Goal: Complete application form

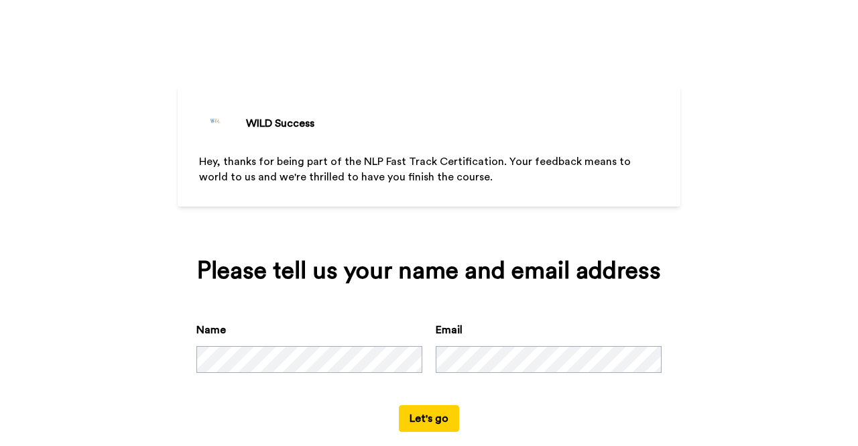
scroll to position [23, 0]
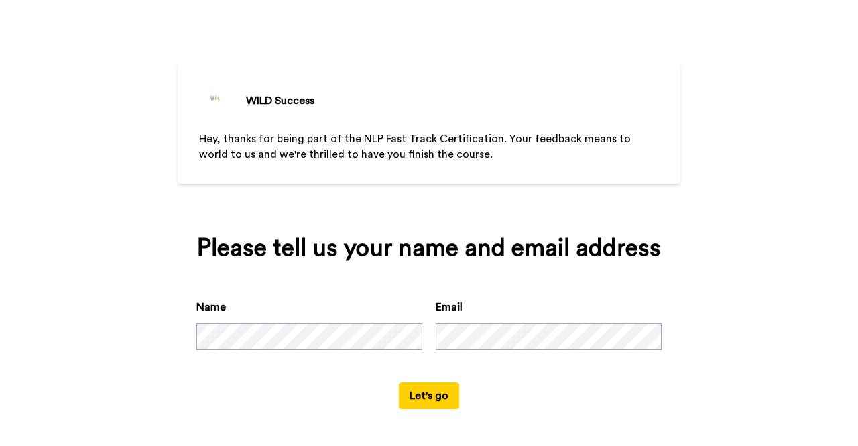
click at [399, 382] on button "Let's go" at bounding box center [429, 395] width 60 height 27
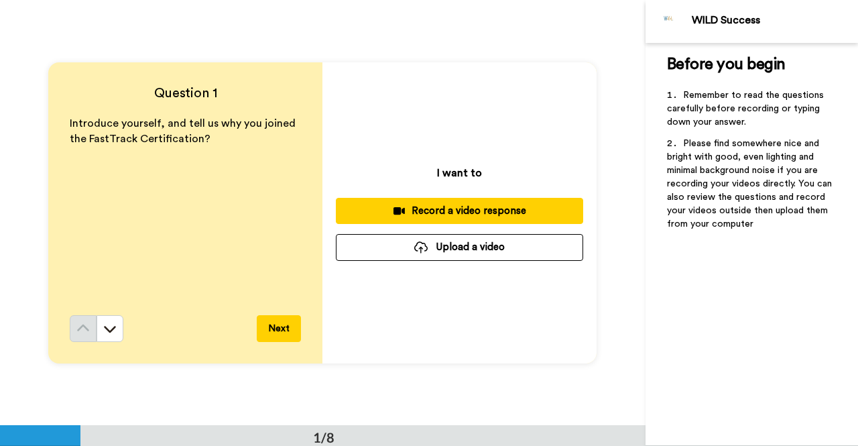
click at [173, 56] on div "Question 1 Introduce yourself, and tell us why you joined the FastTrack Certifi…" at bounding box center [323, 212] width 646 height 425
click at [493, 209] on div "Record a video response" at bounding box center [460, 211] width 226 height 14
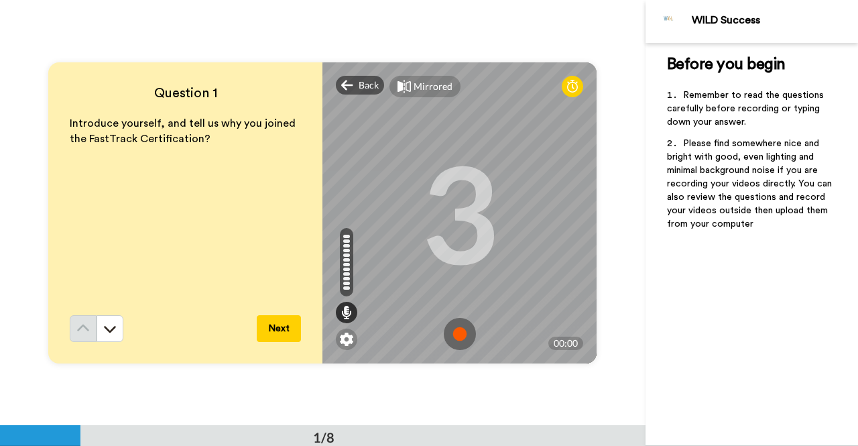
click at [455, 333] on img at bounding box center [460, 334] width 32 height 32
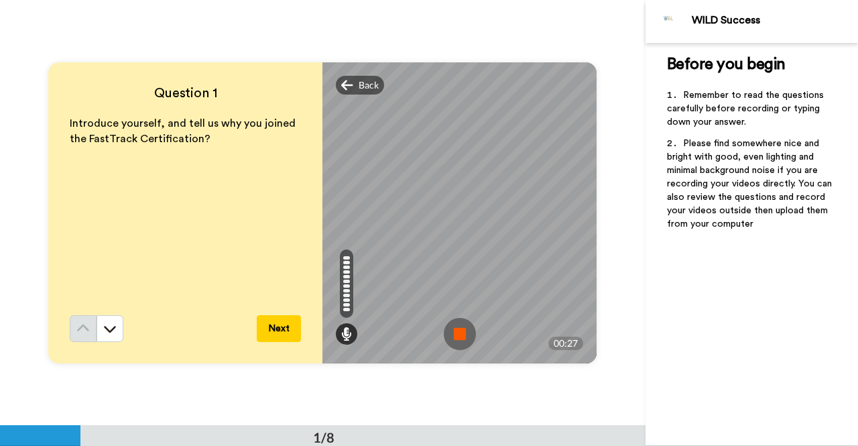
click at [457, 332] on img at bounding box center [460, 334] width 32 height 32
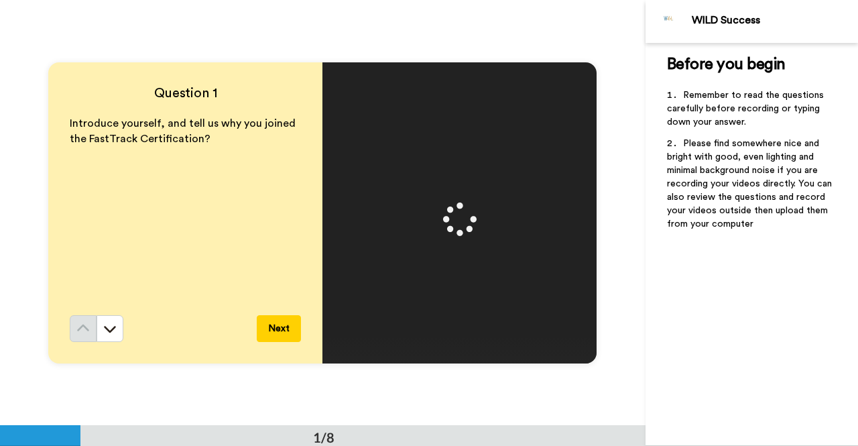
click at [274, 331] on button "Next" at bounding box center [279, 328] width 44 height 27
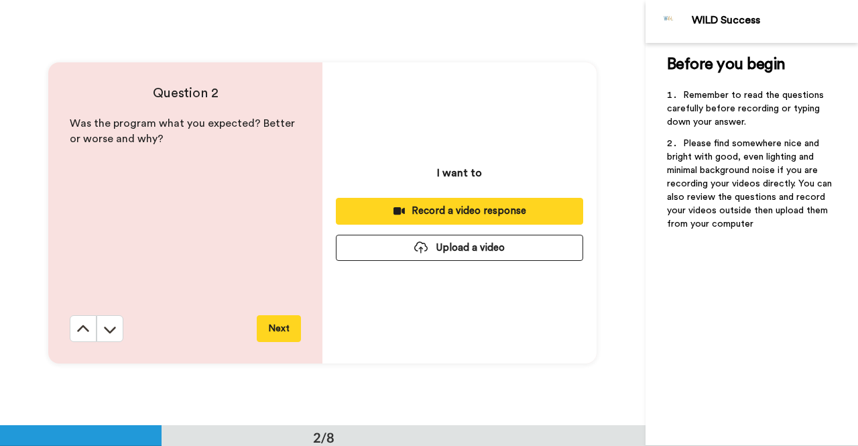
scroll to position [426, 0]
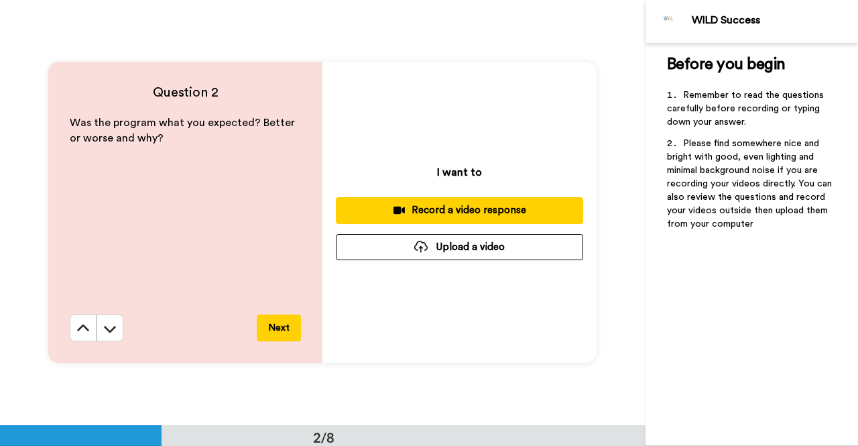
click at [479, 206] on div "Record a video response" at bounding box center [460, 210] width 226 height 14
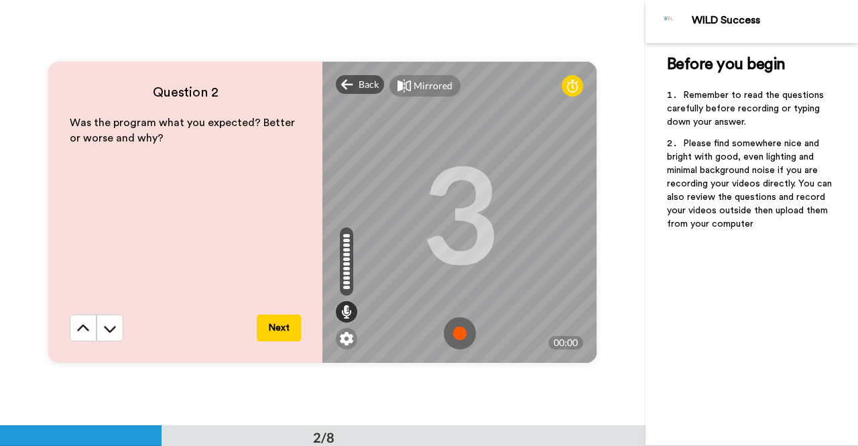
click at [455, 332] on img at bounding box center [460, 333] width 32 height 32
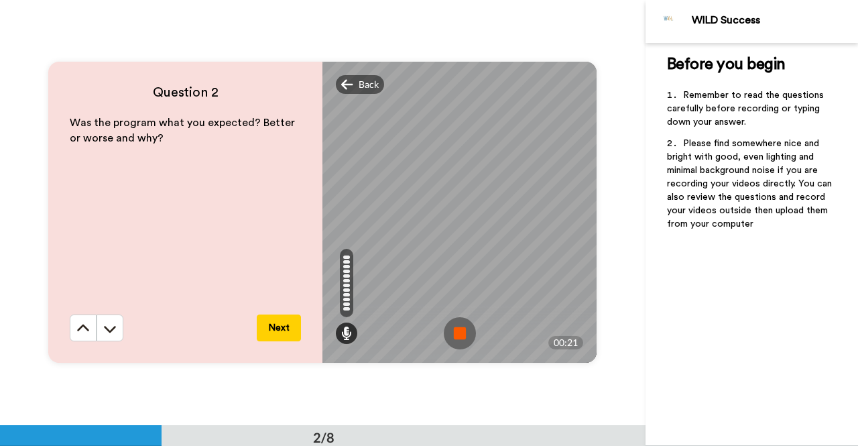
click at [459, 329] on img at bounding box center [460, 333] width 32 height 32
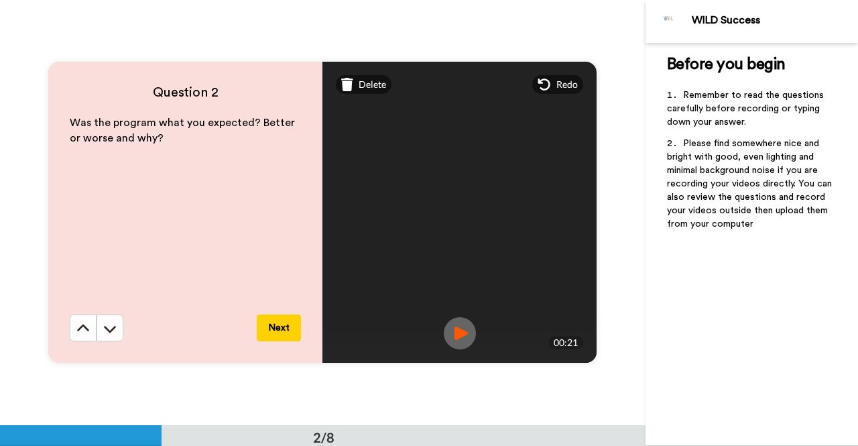
click at [286, 322] on button "Next" at bounding box center [279, 327] width 44 height 27
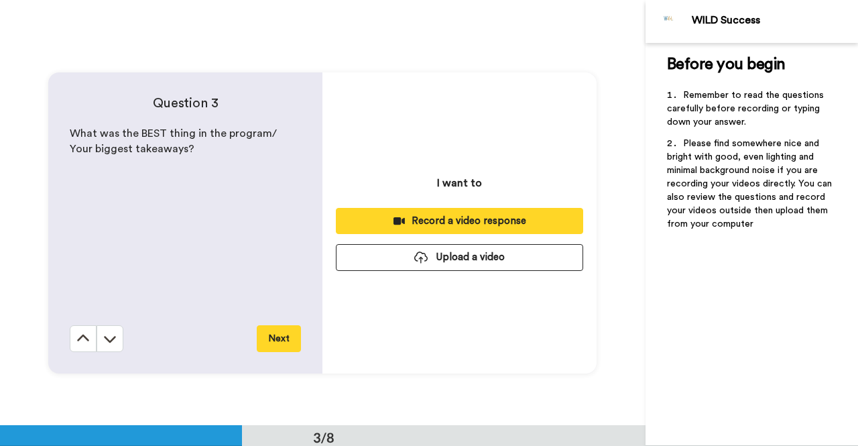
scroll to position [851, 0]
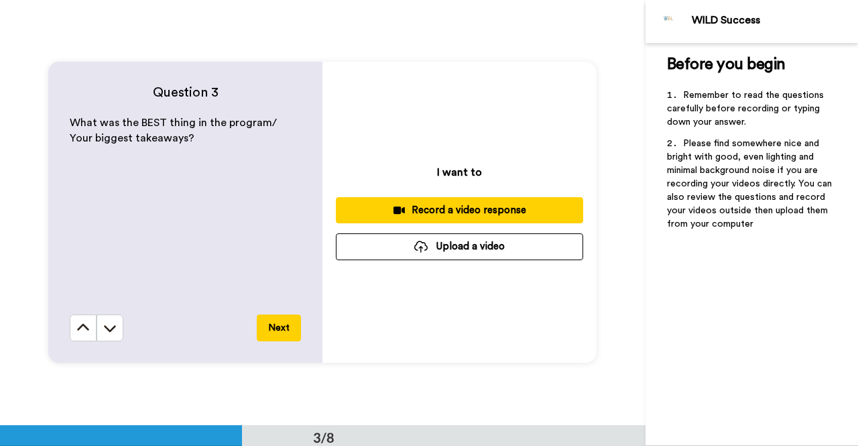
click at [481, 209] on div "Record a video response" at bounding box center [460, 210] width 226 height 14
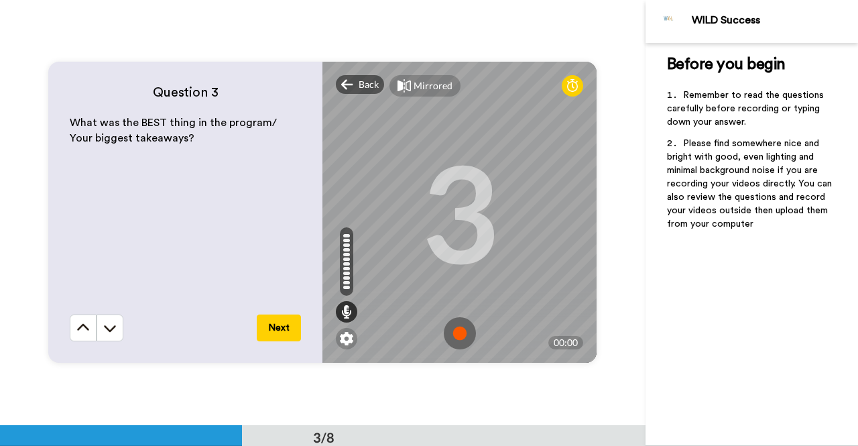
click at [456, 329] on img at bounding box center [460, 333] width 32 height 32
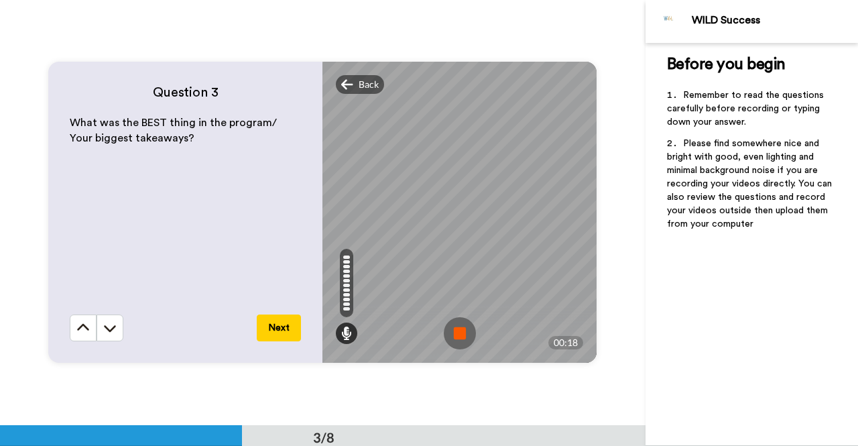
click at [457, 333] on img at bounding box center [460, 333] width 32 height 32
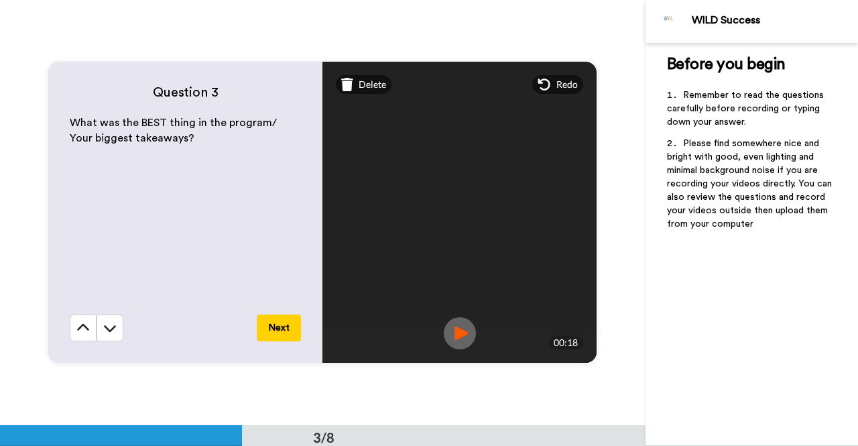
click at [282, 322] on button "Next" at bounding box center [279, 327] width 44 height 27
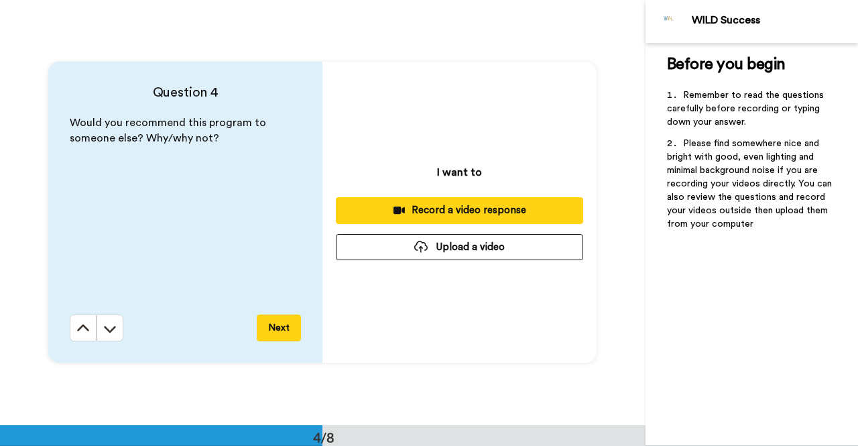
scroll to position [1277, 0]
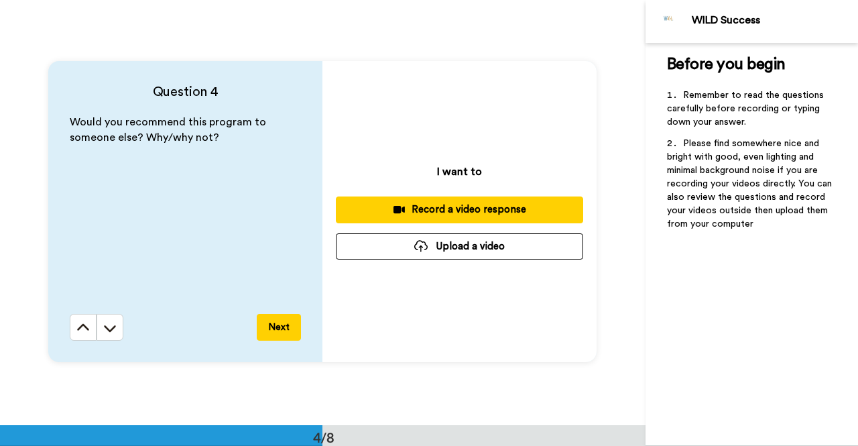
click at [493, 213] on div "Record a video response" at bounding box center [460, 209] width 226 height 14
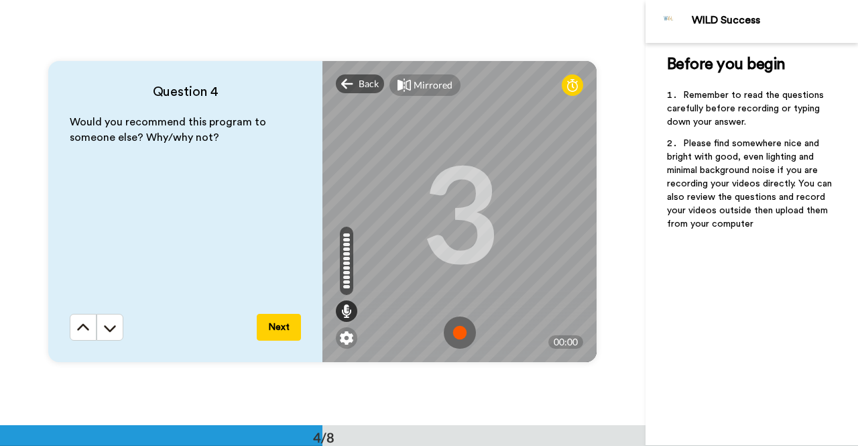
click at [454, 332] on img at bounding box center [460, 332] width 32 height 32
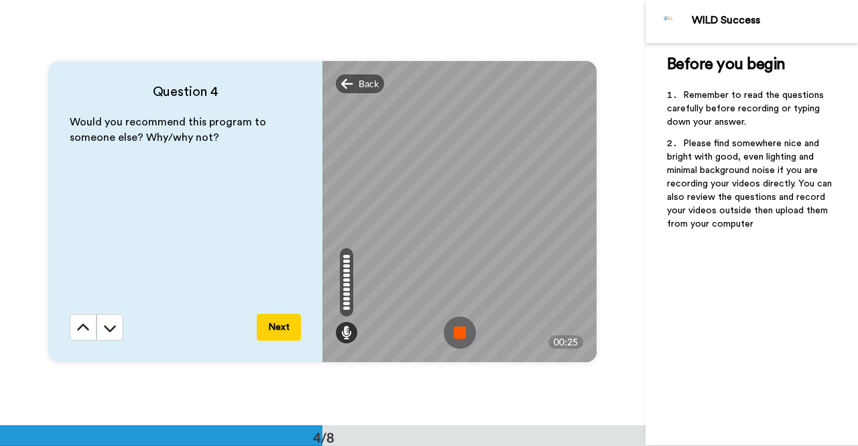
click at [286, 320] on button "Next" at bounding box center [279, 327] width 44 height 27
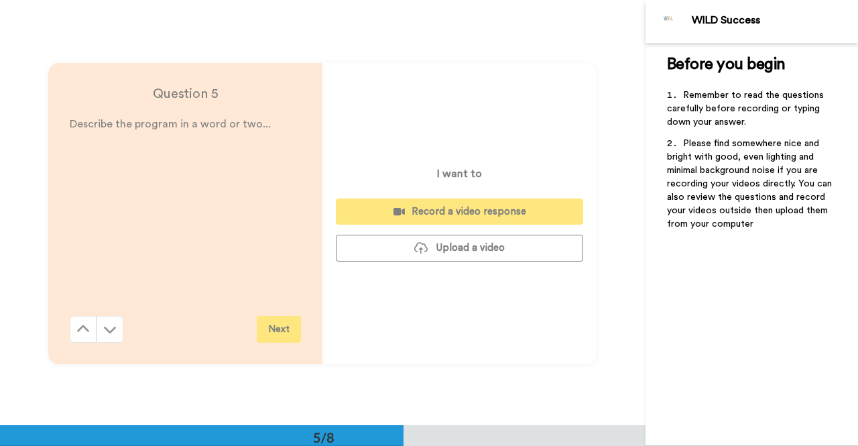
scroll to position [1703, 0]
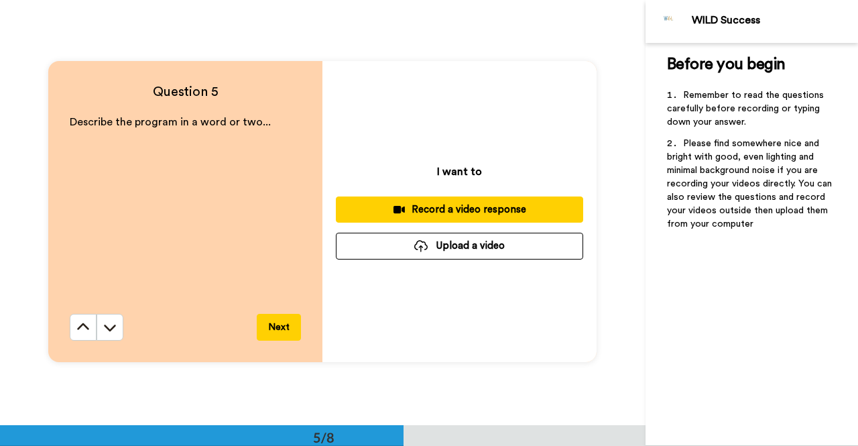
click at [467, 208] on div "Record a video response" at bounding box center [460, 209] width 226 height 14
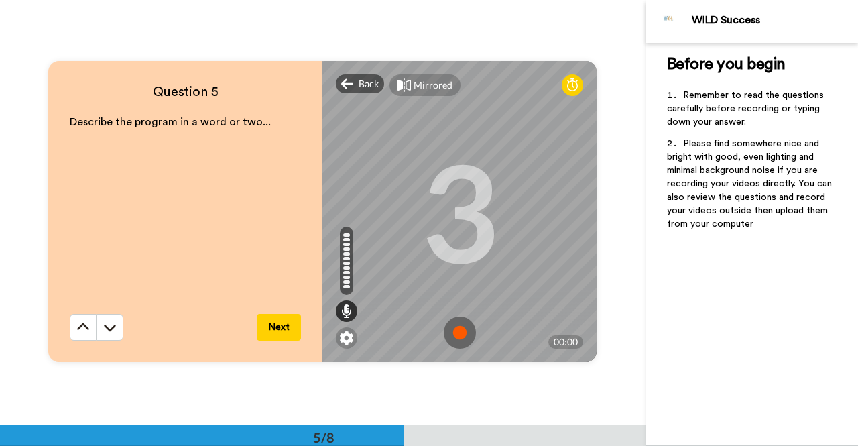
click at [460, 331] on img at bounding box center [460, 332] width 32 height 32
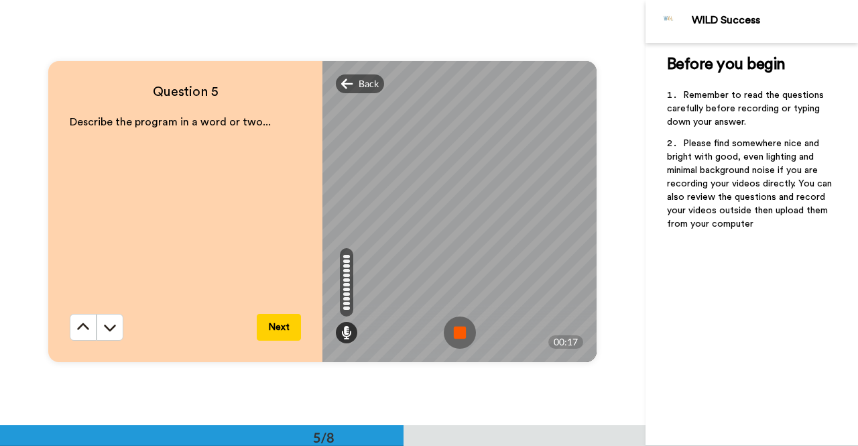
click at [461, 331] on img at bounding box center [460, 332] width 32 height 32
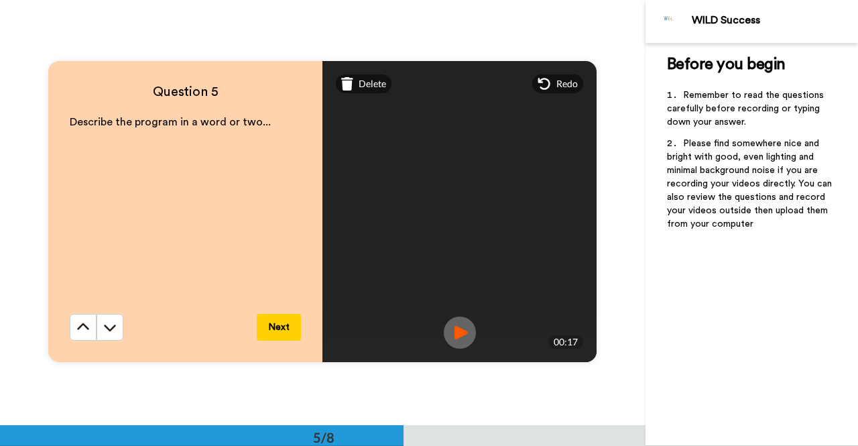
click at [280, 326] on button "Next" at bounding box center [279, 327] width 44 height 27
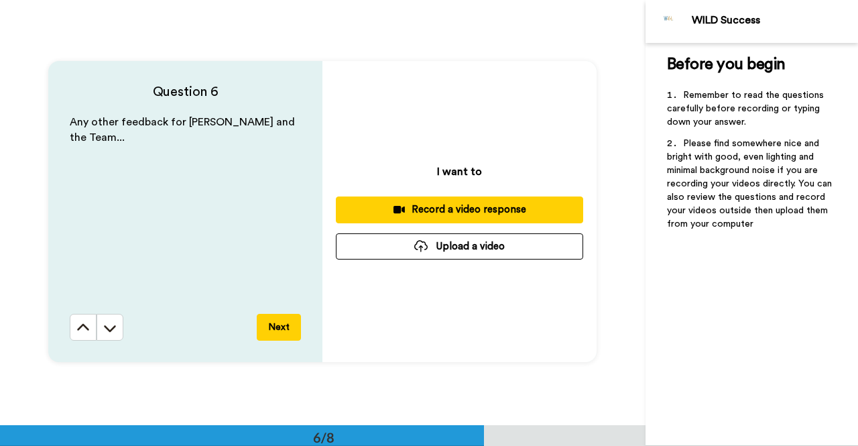
scroll to position [2129, 0]
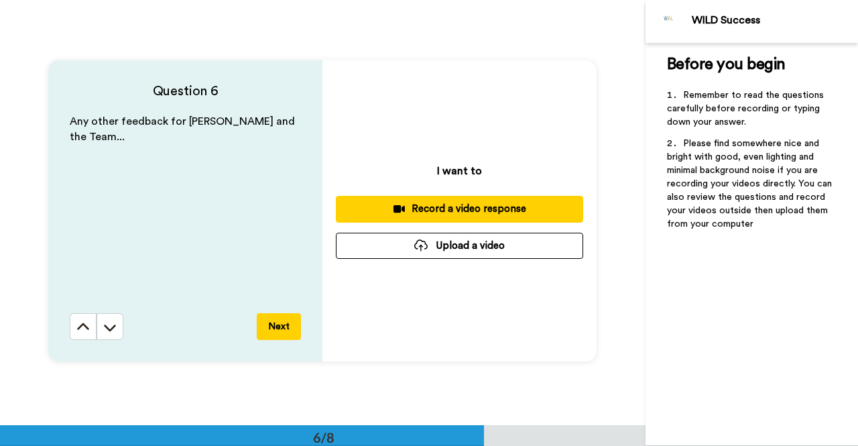
click at [481, 209] on div "Record a video response" at bounding box center [460, 209] width 226 height 14
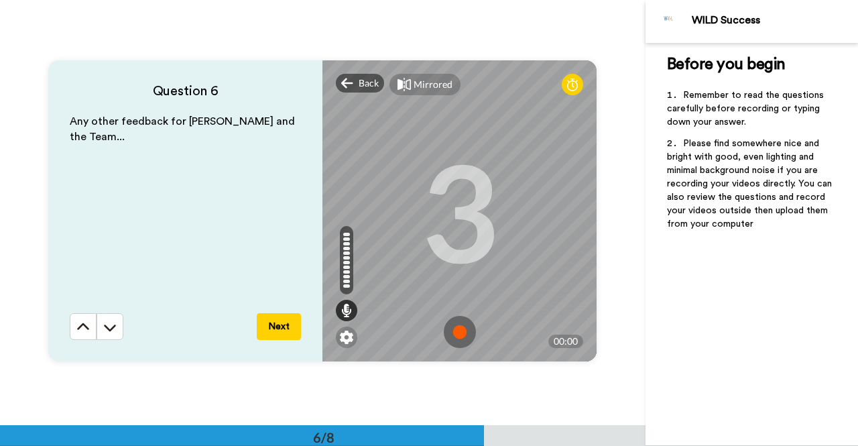
click at [458, 331] on img at bounding box center [460, 332] width 32 height 32
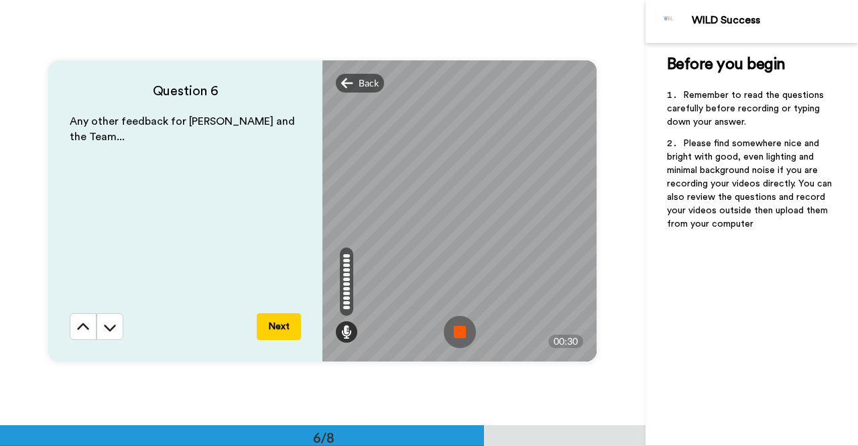
click at [457, 331] on img at bounding box center [460, 332] width 32 height 32
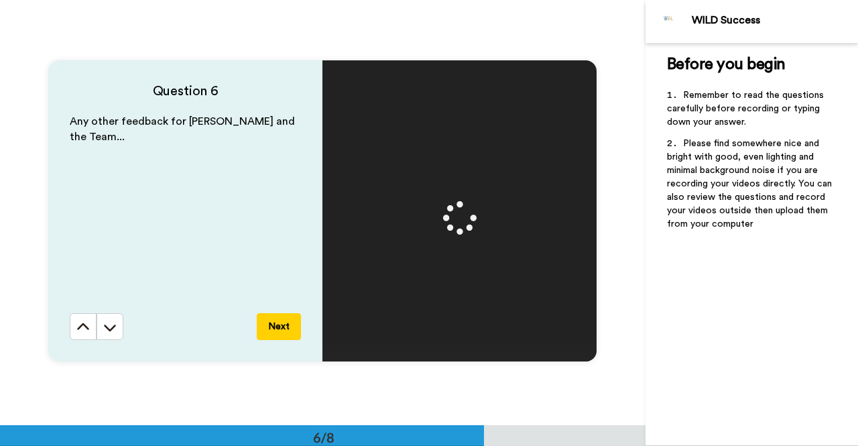
click at [277, 320] on button "Next" at bounding box center [279, 326] width 44 height 27
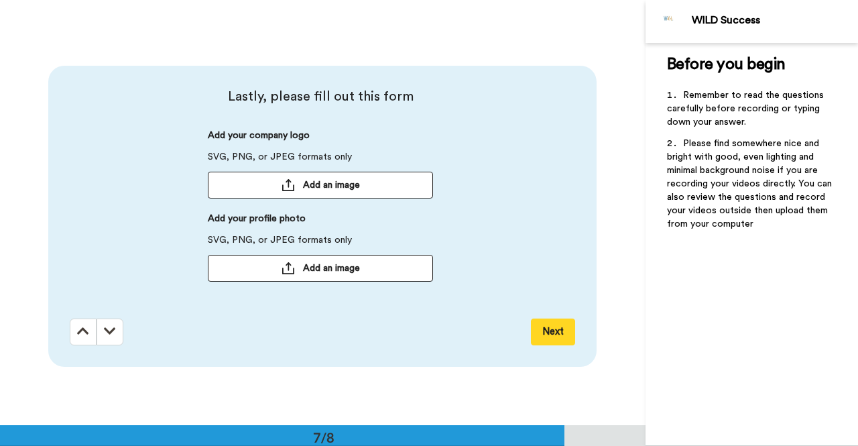
scroll to position [2554, 0]
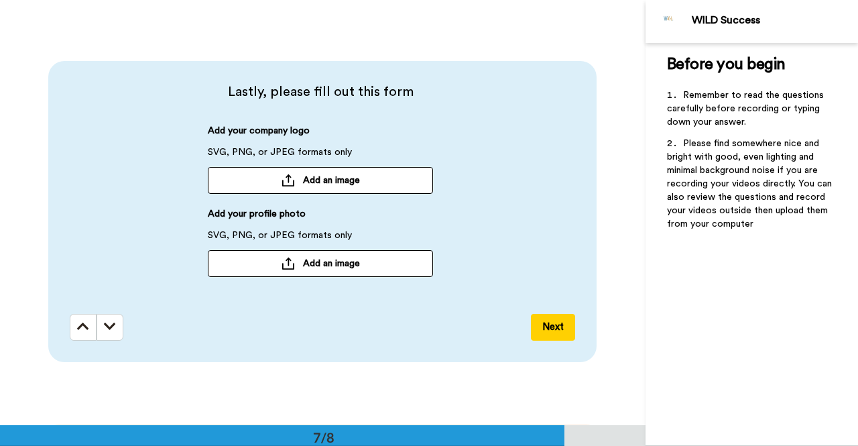
click at [315, 262] on span "Add an image" at bounding box center [331, 263] width 57 height 13
click at [546, 327] on button "Next" at bounding box center [553, 327] width 44 height 27
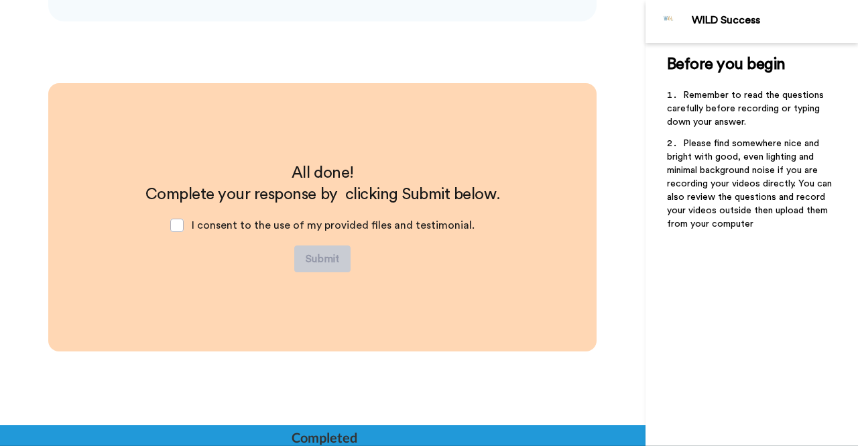
scroll to position [2901, 0]
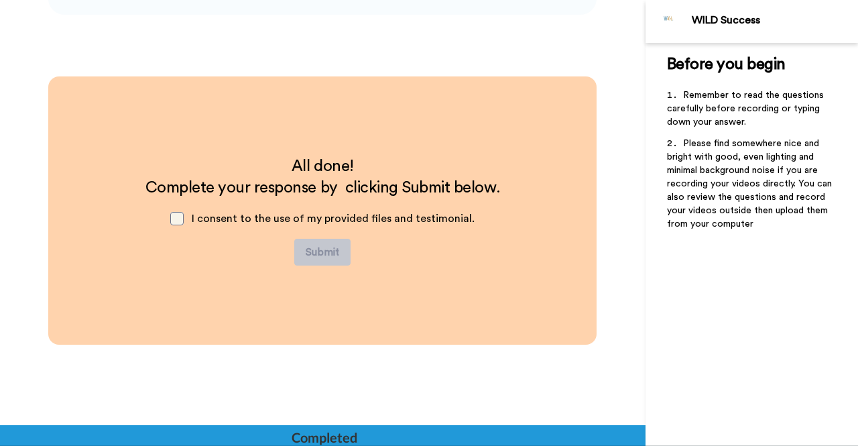
click at [178, 216] on span at bounding box center [176, 218] width 13 height 13
click at [325, 252] on button "Submit" at bounding box center [322, 252] width 56 height 27
